Goal: Use online tool/utility: Utilize a website feature to perform a specific function

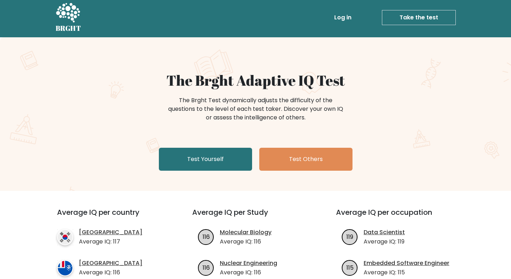
scroll to position [0, 0]
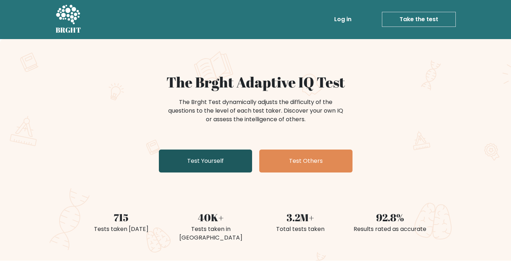
click at [215, 160] on link "Test Yourself" at bounding box center [205, 161] width 93 height 23
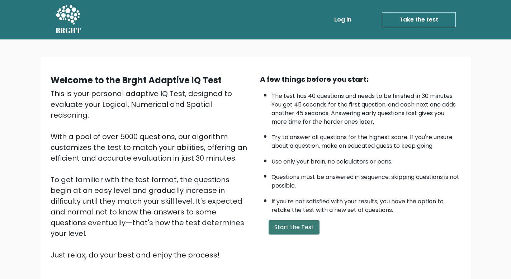
click at [294, 227] on button "Start the Test" at bounding box center [294, 227] width 51 height 14
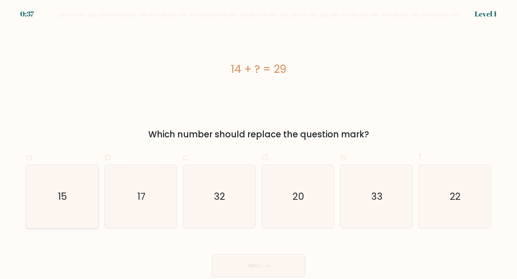
click at [67, 200] on text "15" at bounding box center [62, 196] width 9 height 13
click at [258, 144] on input "a. 15" at bounding box center [258, 142] width 0 height 5
radio input "true"
click at [233, 261] on button "Next" at bounding box center [258, 265] width 93 height 23
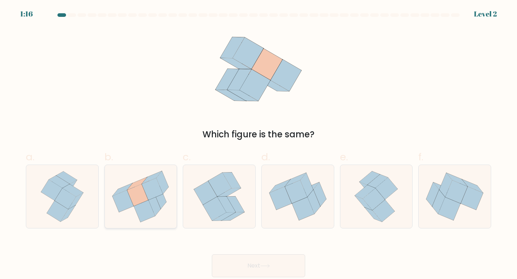
click at [121, 205] on icon at bounding box center [123, 201] width 21 height 22
click at [258, 144] on input "b." at bounding box center [258, 142] width 0 height 5
radio input "true"
click at [235, 266] on button "Next" at bounding box center [258, 265] width 93 height 23
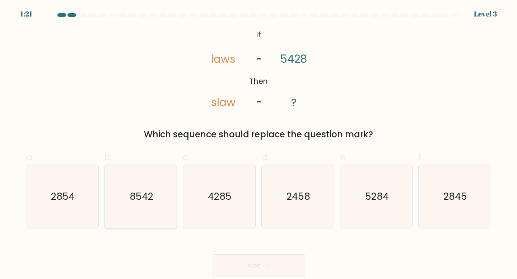
click at [149, 208] on icon "8542" at bounding box center [141, 197] width 64 height 64
click at [258, 144] on input "b. 8542" at bounding box center [258, 142] width 0 height 5
radio input "true"
click at [262, 263] on button "Next" at bounding box center [258, 265] width 93 height 23
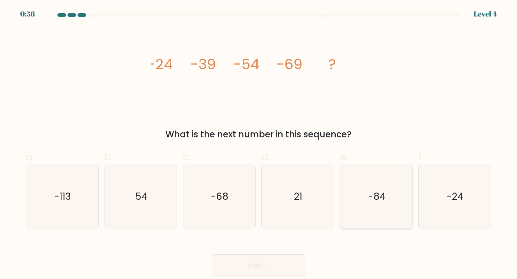
click at [366, 194] on icon "-84" at bounding box center [376, 197] width 64 height 64
click at [259, 144] on input "e. -84" at bounding box center [258, 142] width 0 height 5
radio input "true"
click at [266, 259] on button "Next" at bounding box center [258, 265] width 93 height 23
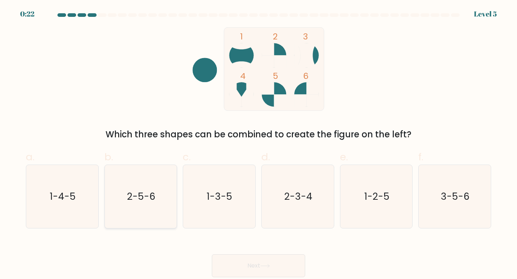
click at [133, 204] on icon "2-5-6" at bounding box center [141, 197] width 64 height 64
click at [258, 144] on input "b. 2-5-6" at bounding box center [258, 142] width 0 height 5
radio input "true"
click at [243, 271] on button "Next" at bounding box center [258, 265] width 93 height 23
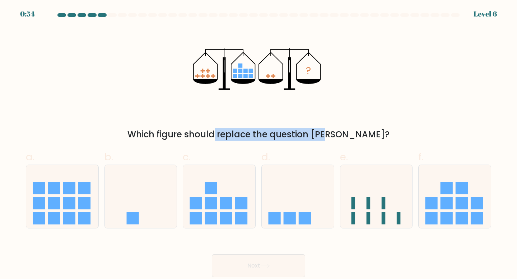
drag, startPoint x: 181, startPoint y: 132, endPoint x: 290, endPoint y: 134, distance: 108.8
click at [290, 134] on div "Which figure should replace the question mark?" at bounding box center [258, 134] width 456 height 13
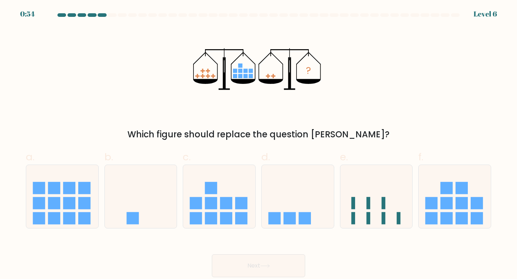
click at [283, 109] on icon "?" at bounding box center [258, 69] width 131 height 84
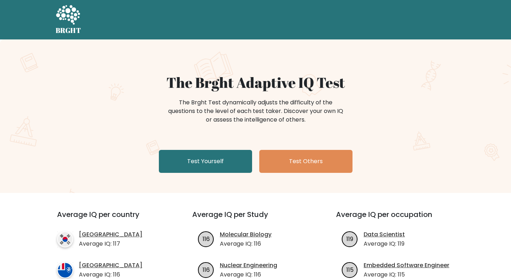
scroll to position [0, 0]
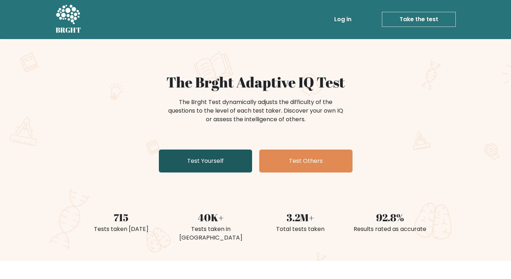
click at [189, 158] on link "Test Yourself" at bounding box center [205, 161] width 93 height 23
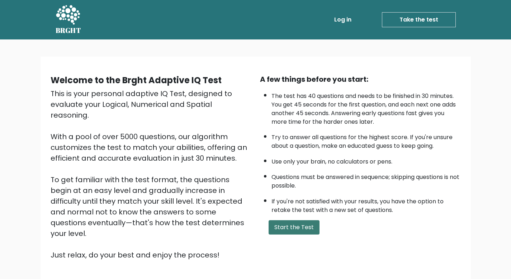
click at [289, 227] on button "Start the Test" at bounding box center [294, 227] width 51 height 14
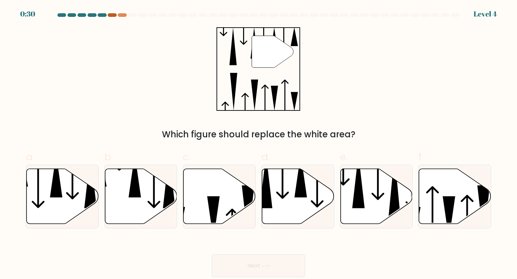
click at [109, 15] on div at bounding box center [112, 15] width 9 height 4
click at [102, 15] on div at bounding box center [102, 15] width 9 height 4
